Goal: Information Seeking & Learning: Learn about a topic

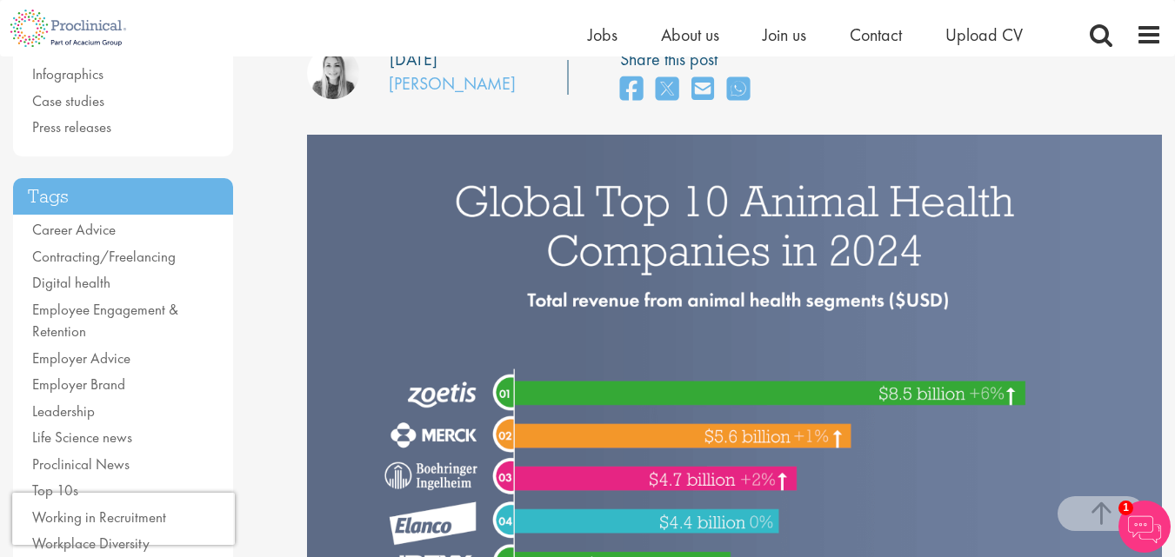
scroll to position [244, 0]
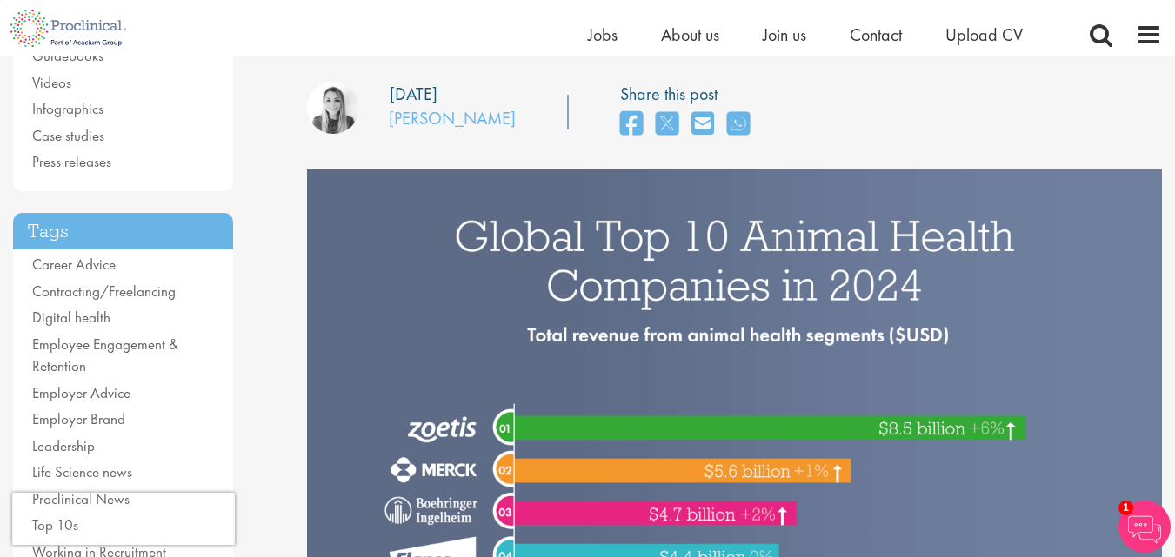
click at [492, 186] on img at bounding box center [734, 526] width 855 height 713
click at [154, 91] on li "Videos" at bounding box center [123, 83] width 182 height 23
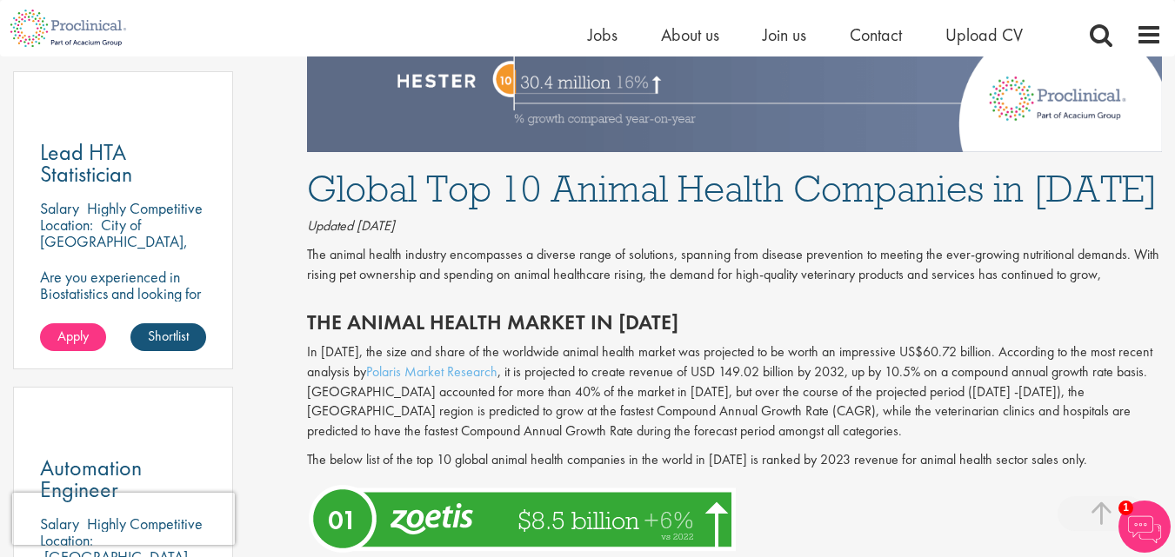
scroll to position [939, 0]
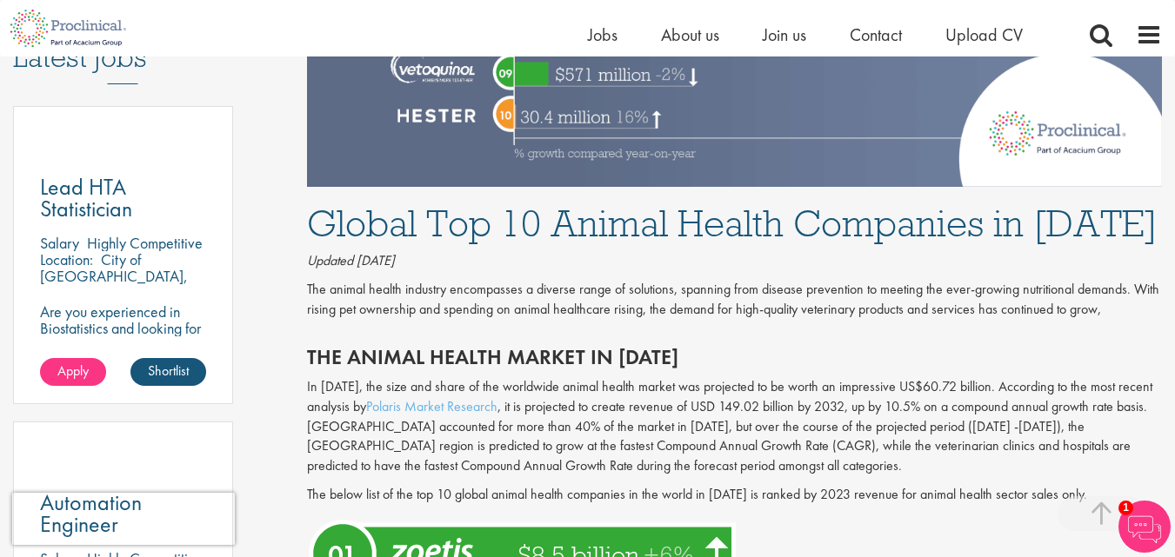
click at [780, 280] on p "The animal health industry encompasses a diverse range of solutions, spanning f…" at bounding box center [734, 300] width 855 height 40
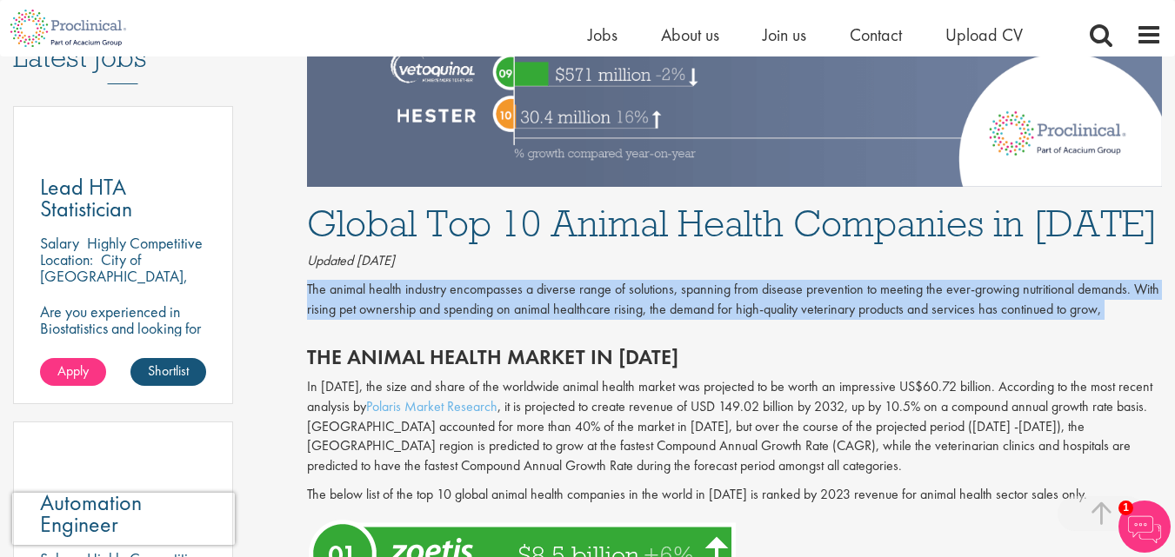
click at [780, 280] on p "The animal health industry encompasses a diverse range of solutions, spanning f…" at bounding box center [734, 300] width 855 height 40
copy div "The animal health industry encompasses a diverse range of solutions, spanning f…"
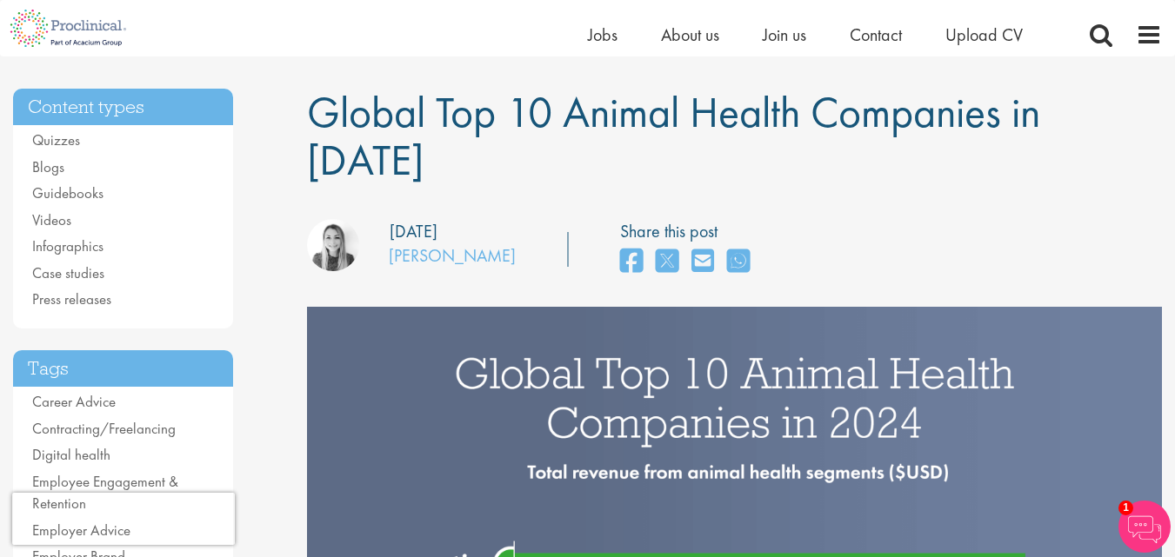
scroll to position [104, 0]
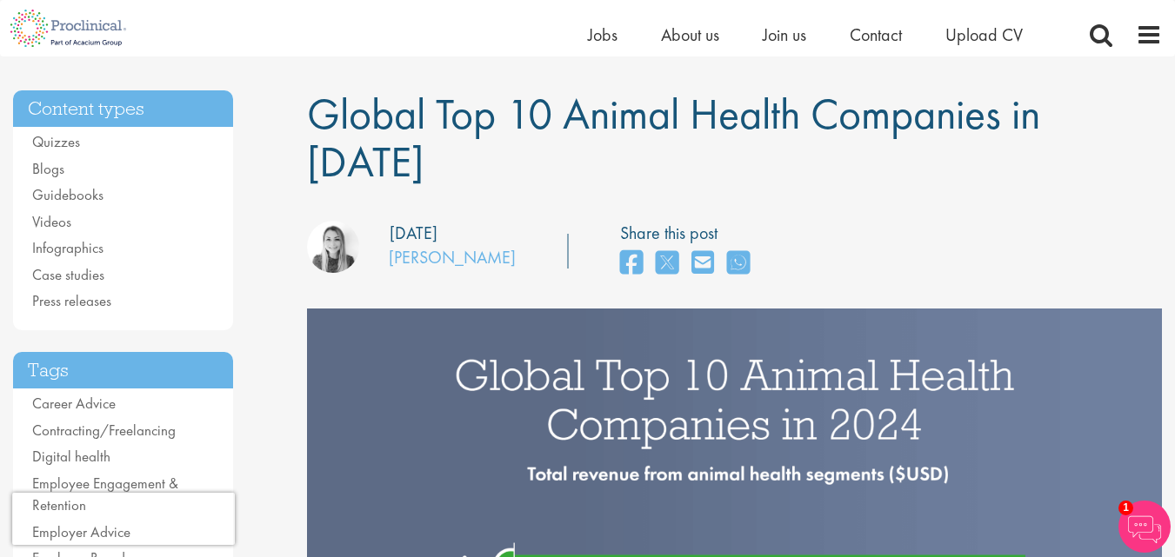
click at [823, 112] on span "Global Top 10 Animal Health Companies in [DATE]" at bounding box center [673, 137] width 733 height 103
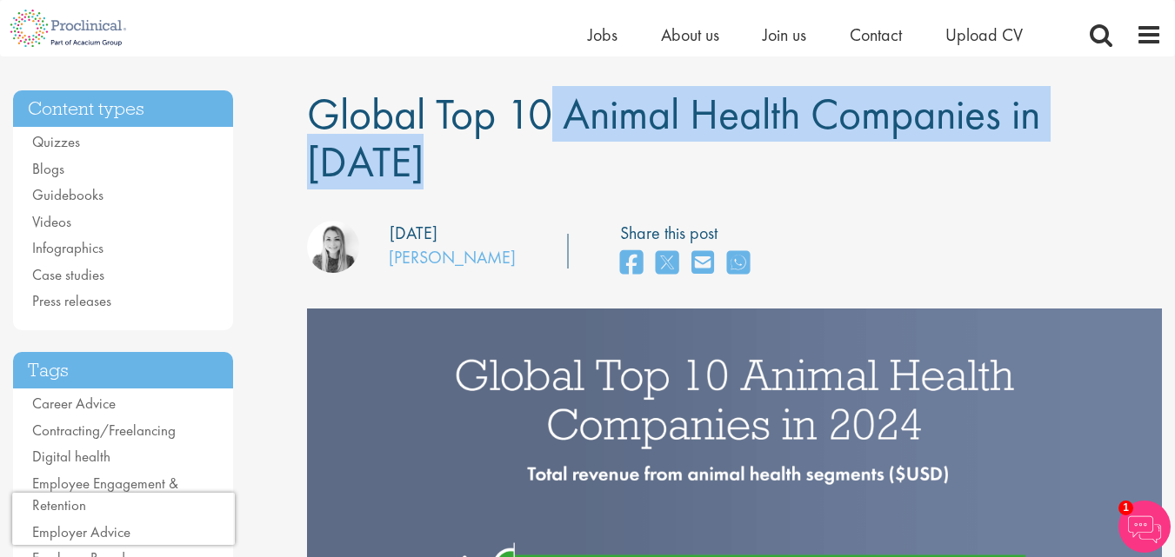
click at [823, 112] on span "Global Top 10 Animal Health Companies in [DATE]" at bounding box center [673, 137] width 733 height 103
copy div "Global Top 10 Animal Health Companies in [DATE]"
click at [996, 123] on span "Global Top 10 Animal Health Companies in [DATE]" at bounding box center [673, 137] width 733 height 103
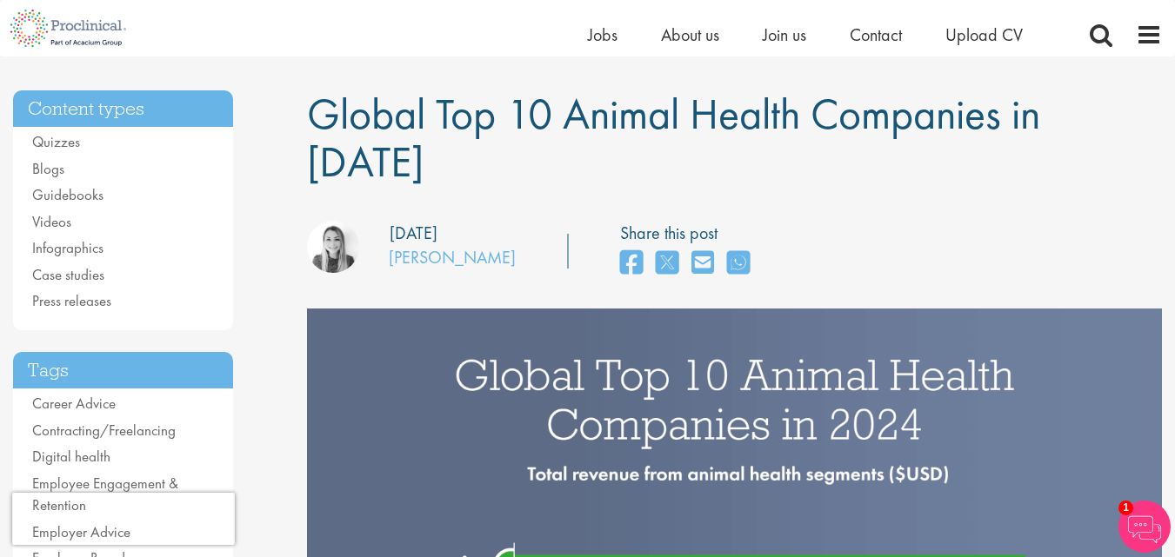
click at [996, 123] on span "Global Top 10 Animal Health Companies in [DATE]" at bounding box center [673, 137] width 733 height 103
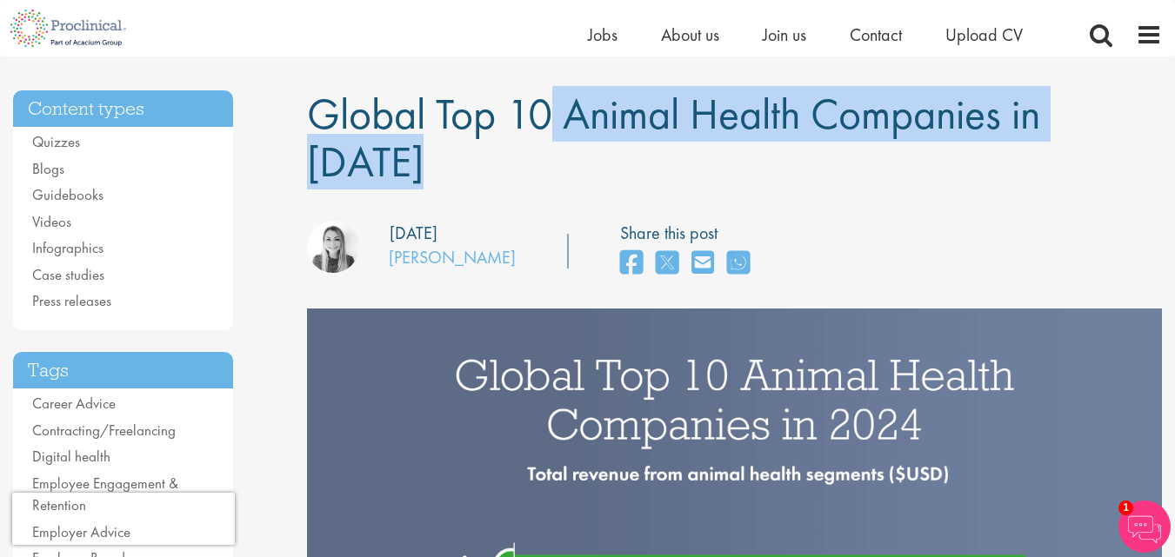
click at [996, 123] on span "Global Top 10 Animal Health Companies in [DATE]" at bounding box center [673, 137] width 733 height 103
